Goal: Task Accomplishment & Management: Use online tool/utility

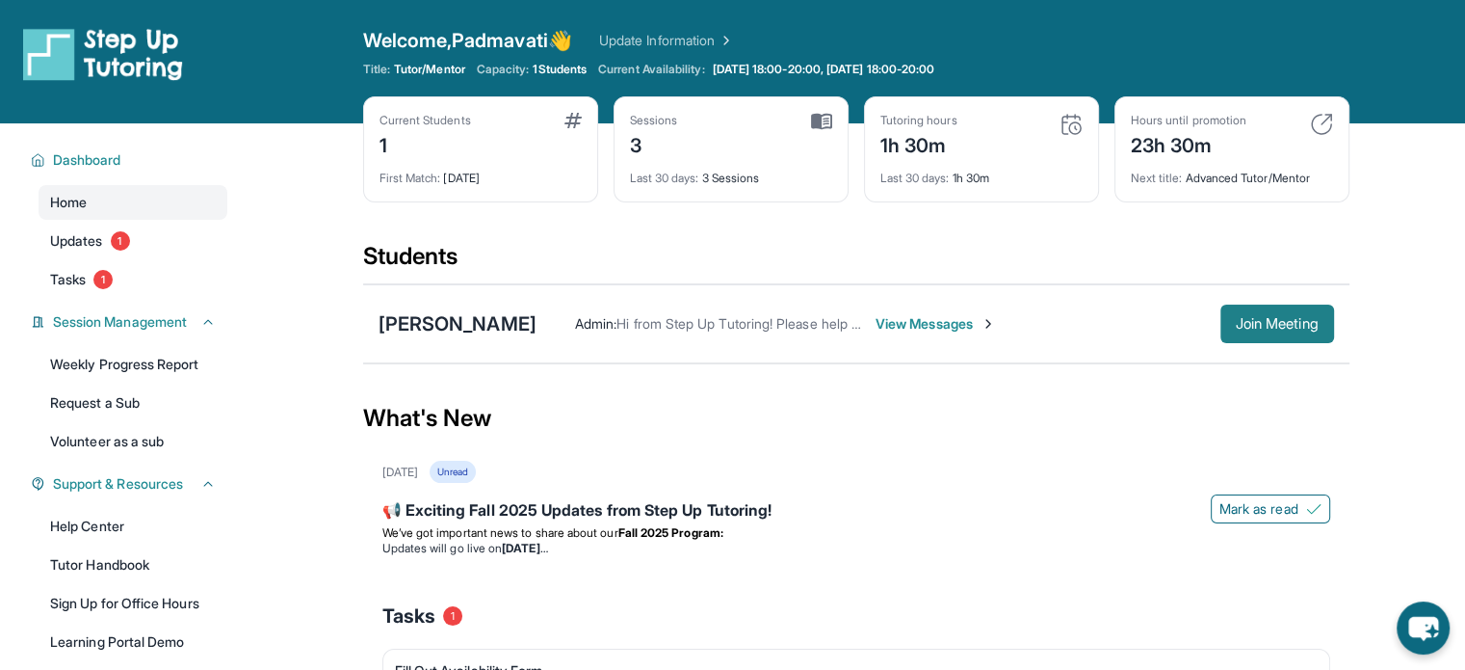
click at [1249, 322] on span "Join Meeting" at bounding box center [1277, 324] width 83 height 12
click at [486, 323] on div "[PERSON_NAME]" at bounding box center [458, 323] width 158 height 27
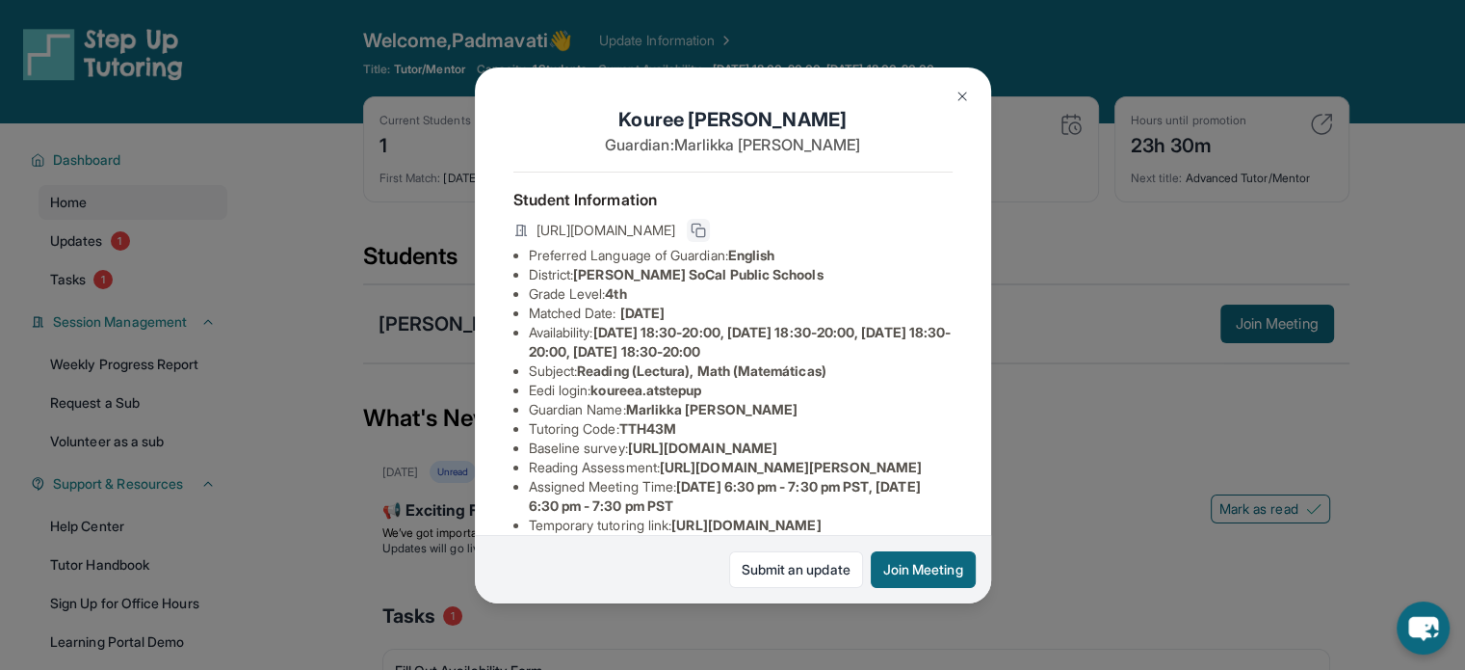
click at [706, 238] on icon at bounding box center [698, 230] width 15 height 15
click at [963, 98] on img at bounding box center [962, 96] width 15 height 15
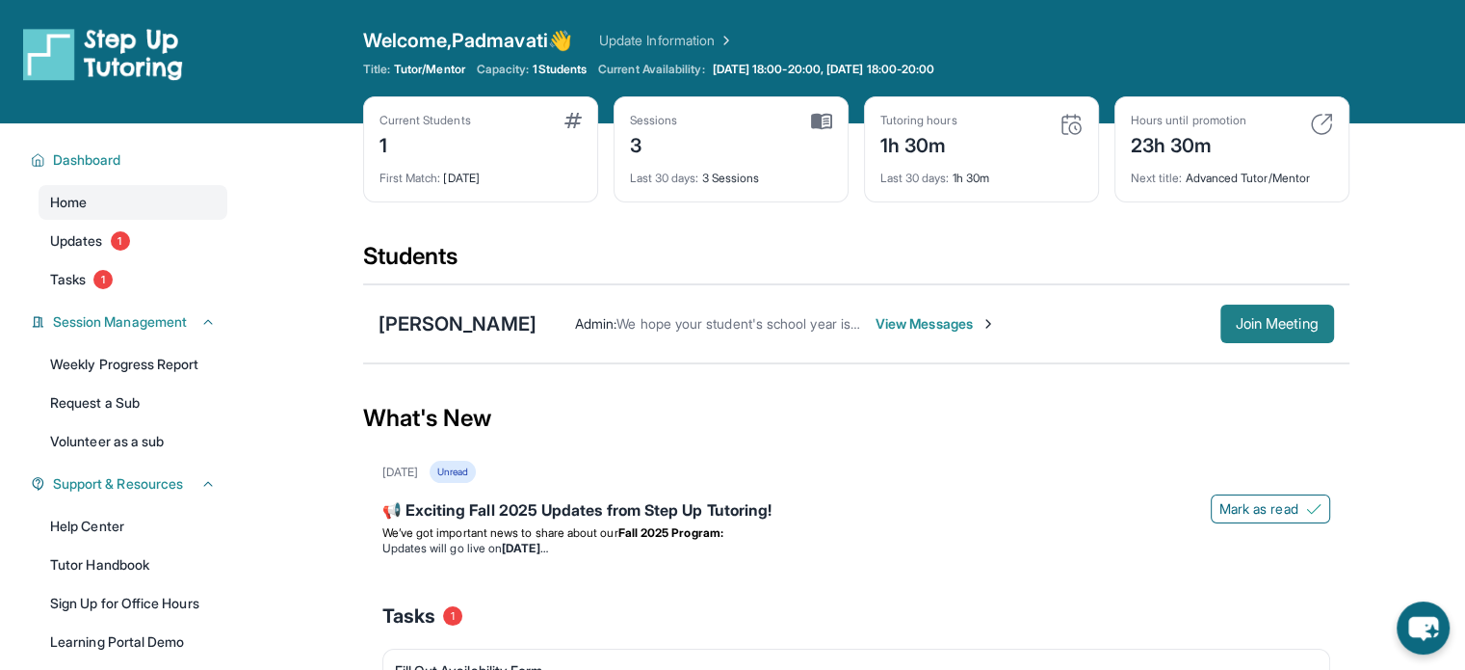
click at [1269, 324] on span "Join Meeting" at bounding box center [1277, 324] width 83 height 12
click at [197, 365] on link "Weekly Progress Report" at bounding box center [133, 364] width 189 height 35
